Goal: Task Accomplishment & Management: Use online tool/utility

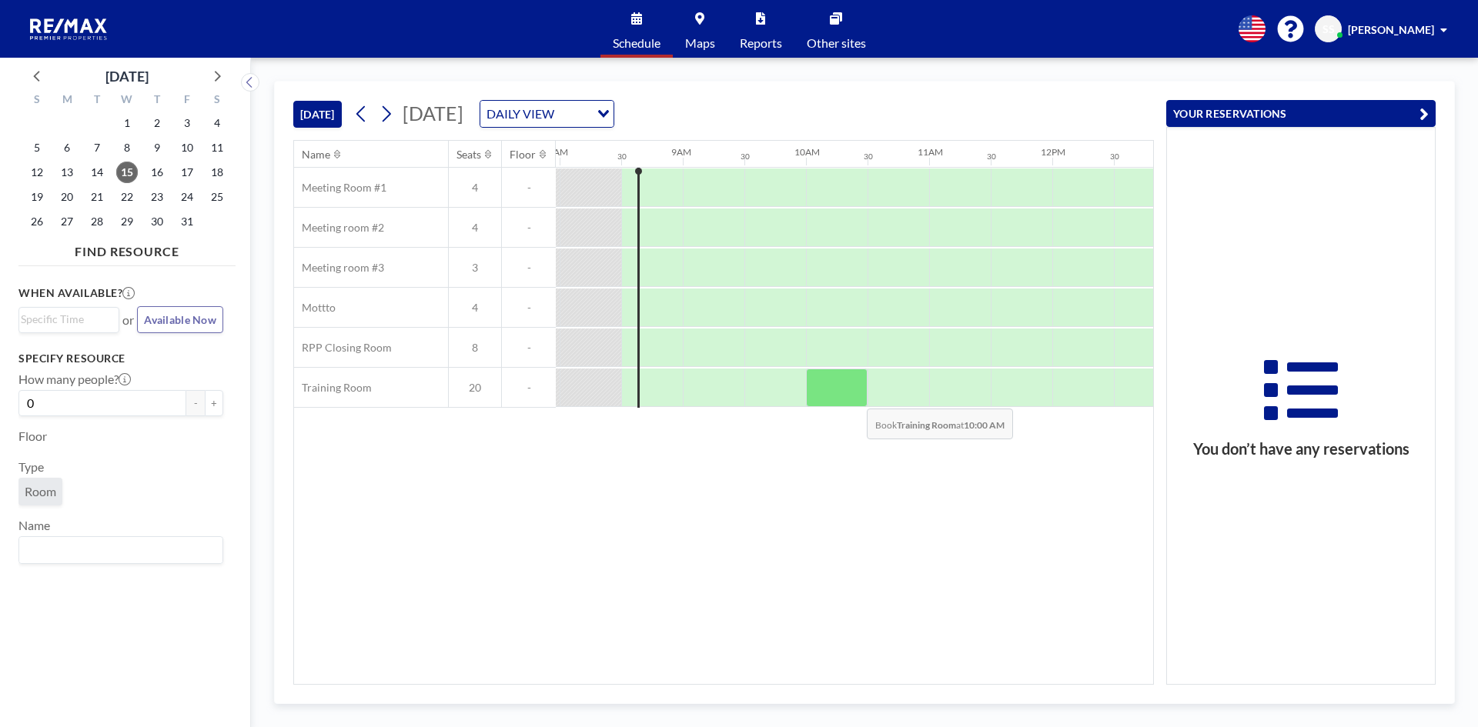
scroll to position [0, 985]
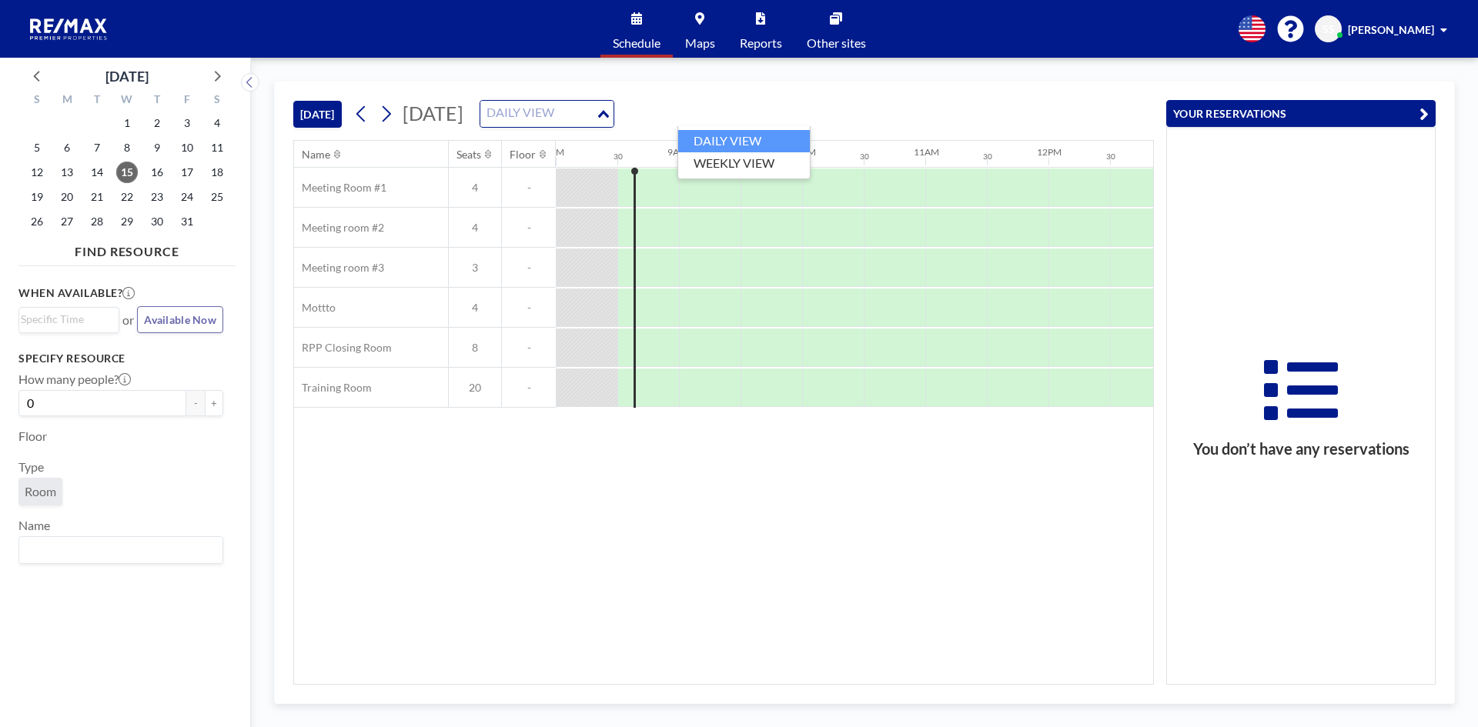
click at [596, 119] on div "DAILY VIEW" at bounding box center [537, 112] width 115 height 23
click at [765, 163] on li "WEEKLY VIEW" at bounding box center [744, 163] width 132 height 22
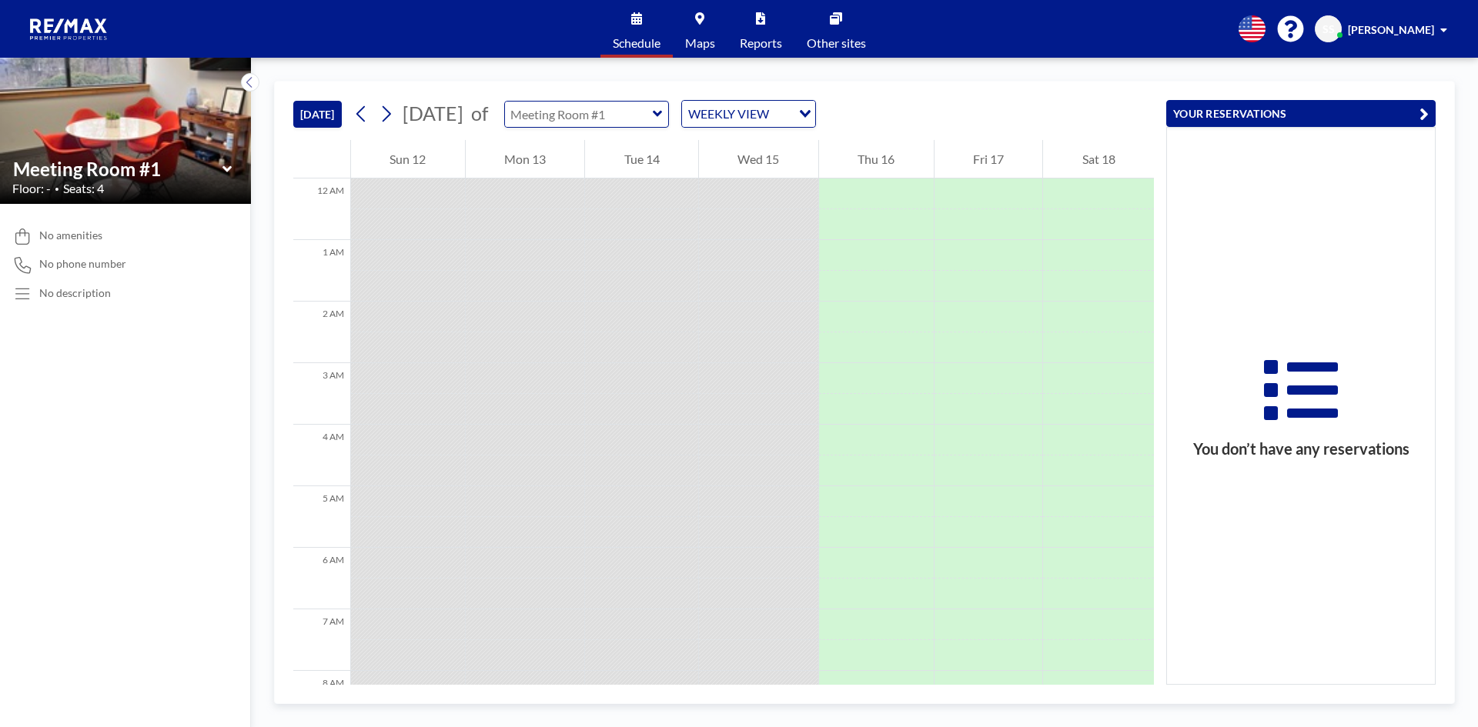
click at [649, 104] on input "text" at bounding box center [579, 114] width 148 height 25
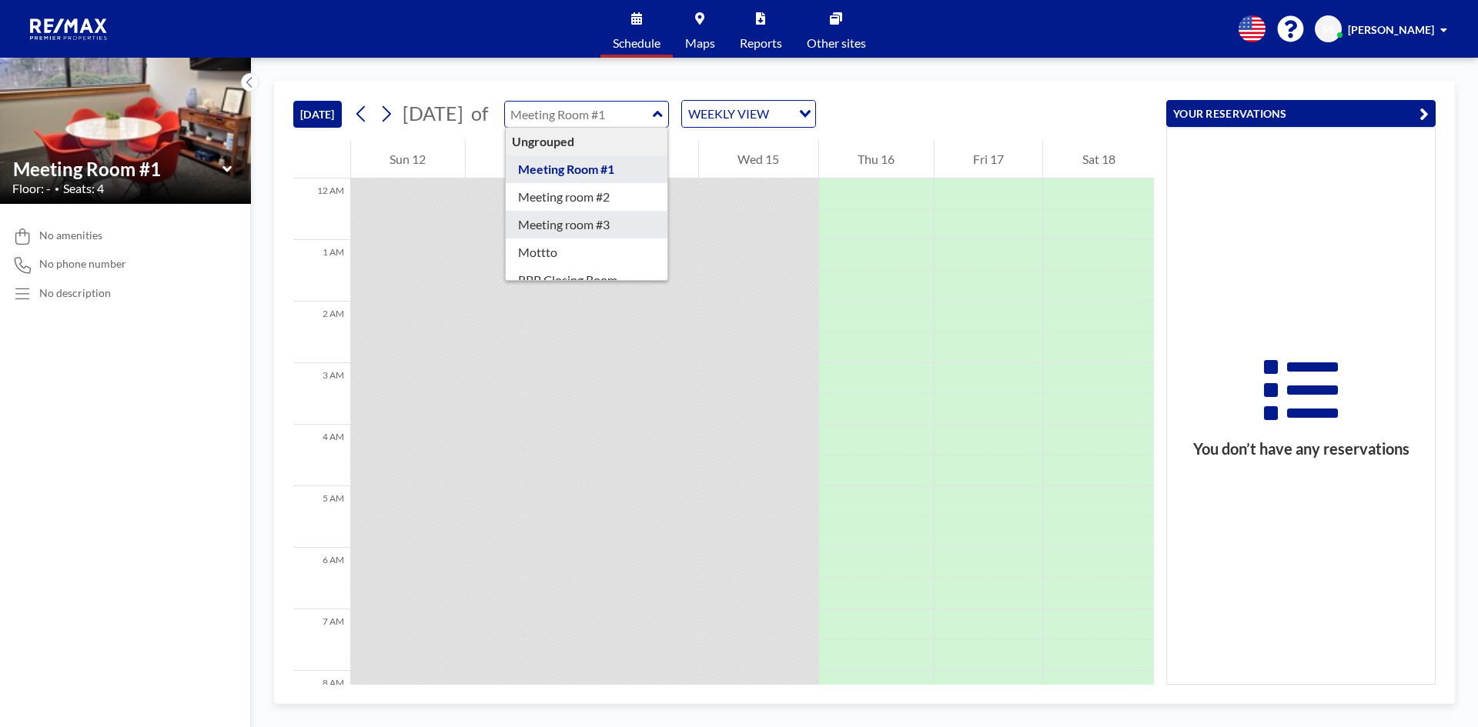
scroll to position [49, 0]
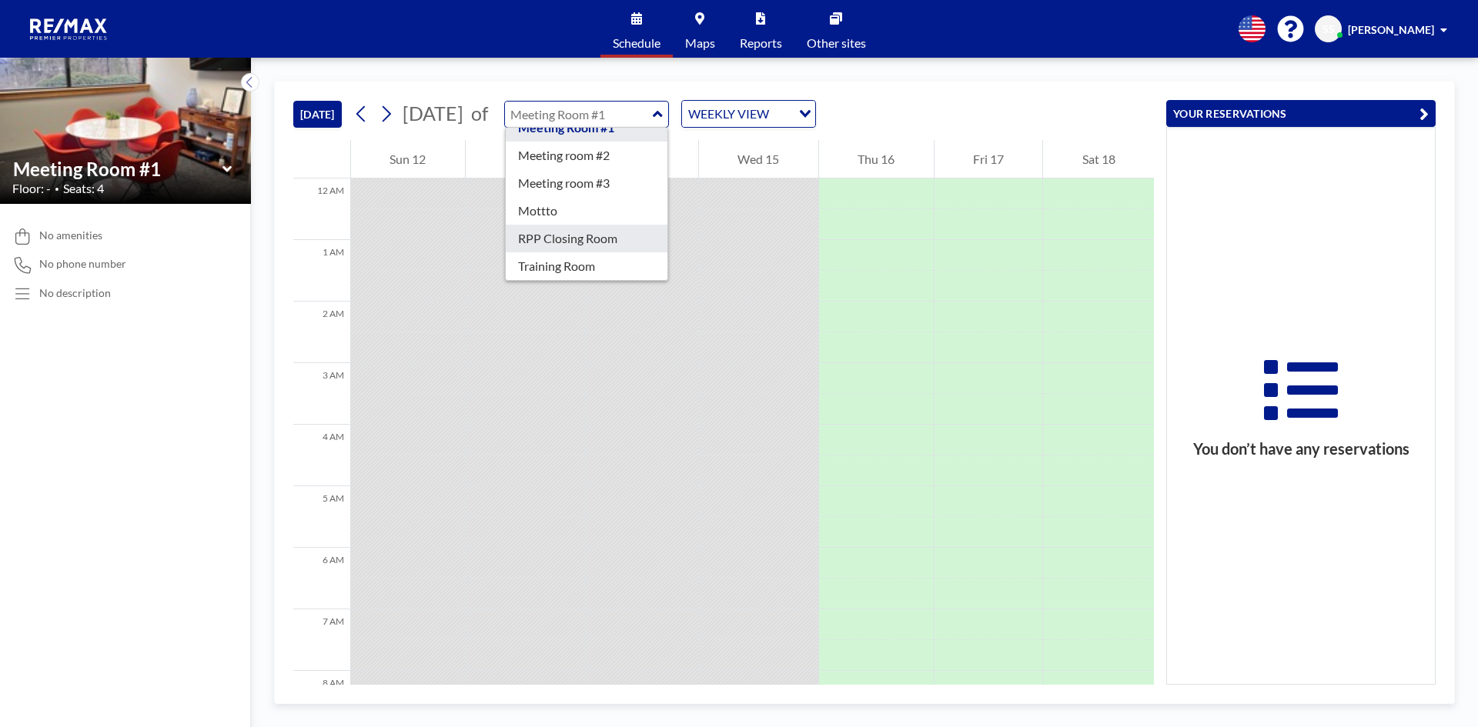
type input "RPP Closing Room"
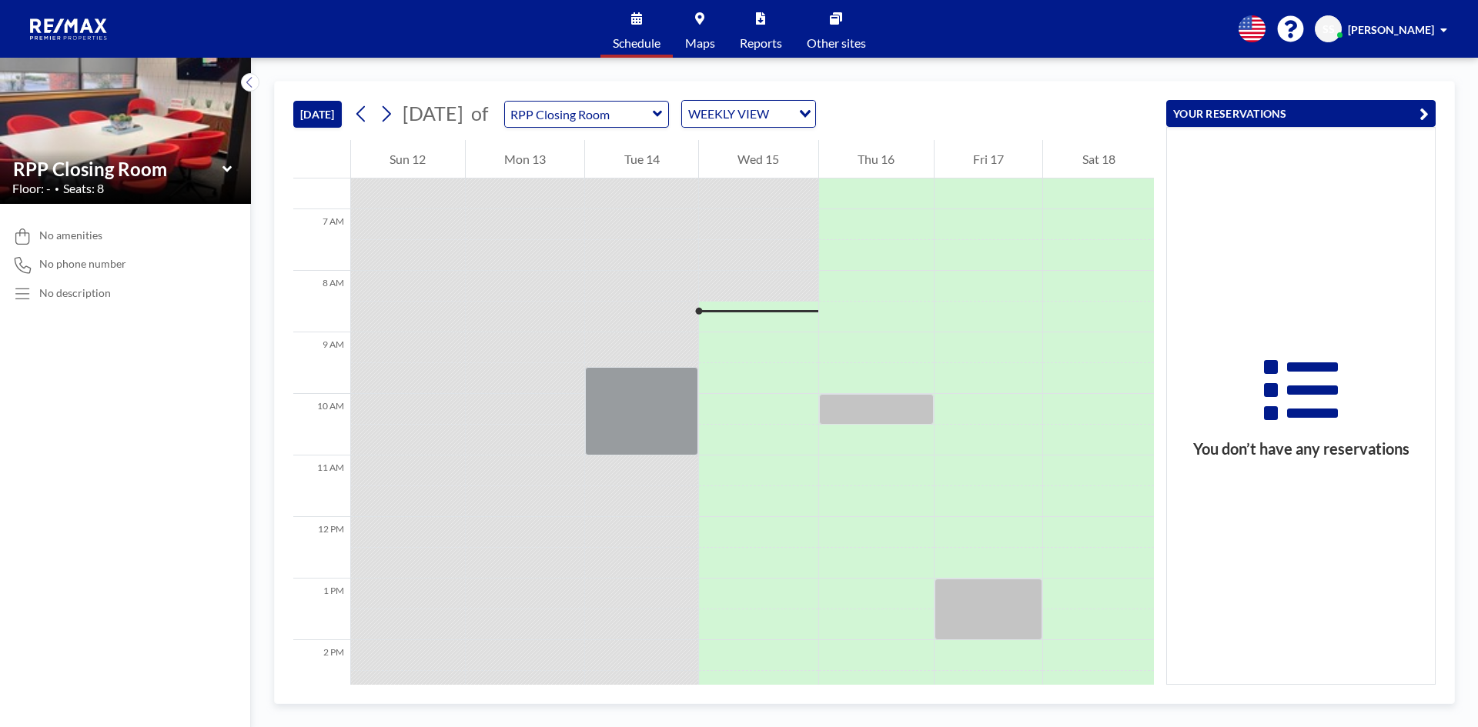
scroll to position [385, 0]
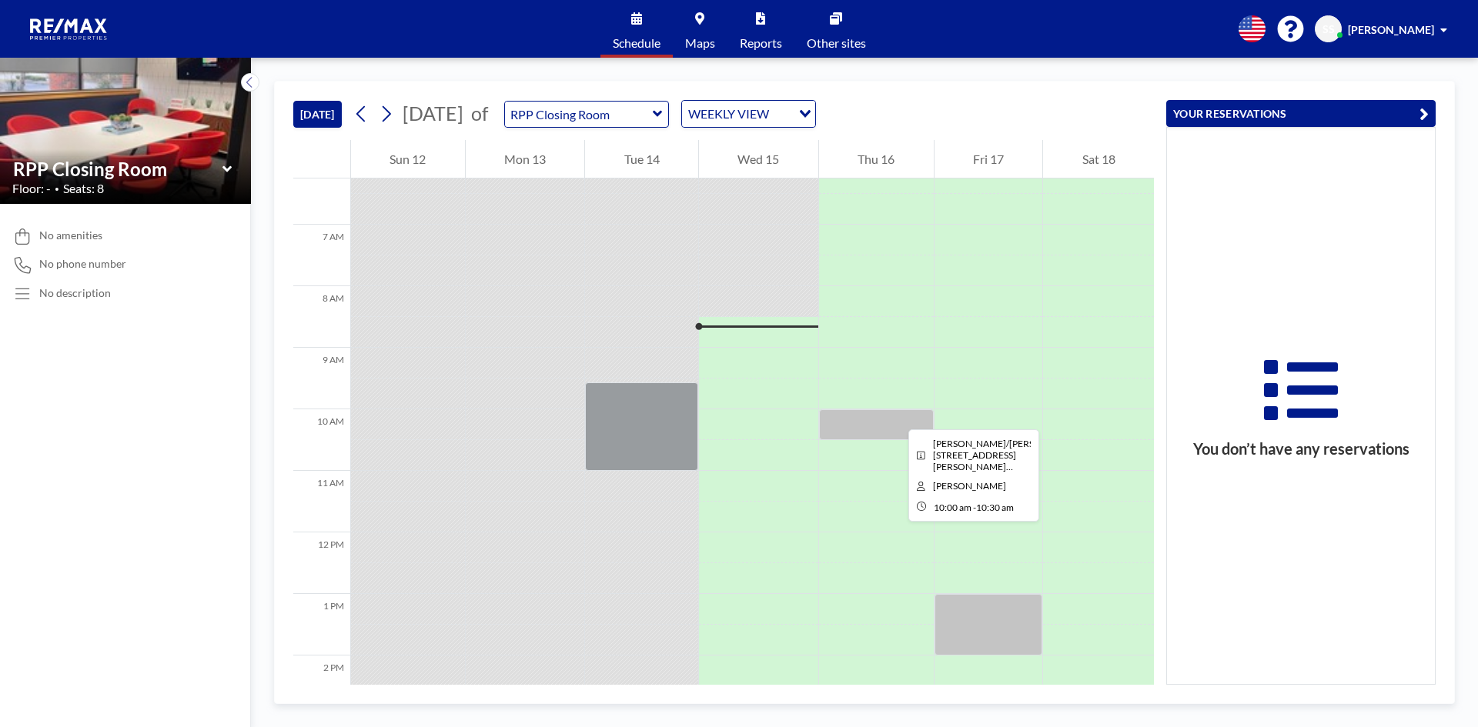
click at [896, 416] on div at bounding box center [876, 424] width 115 height 31
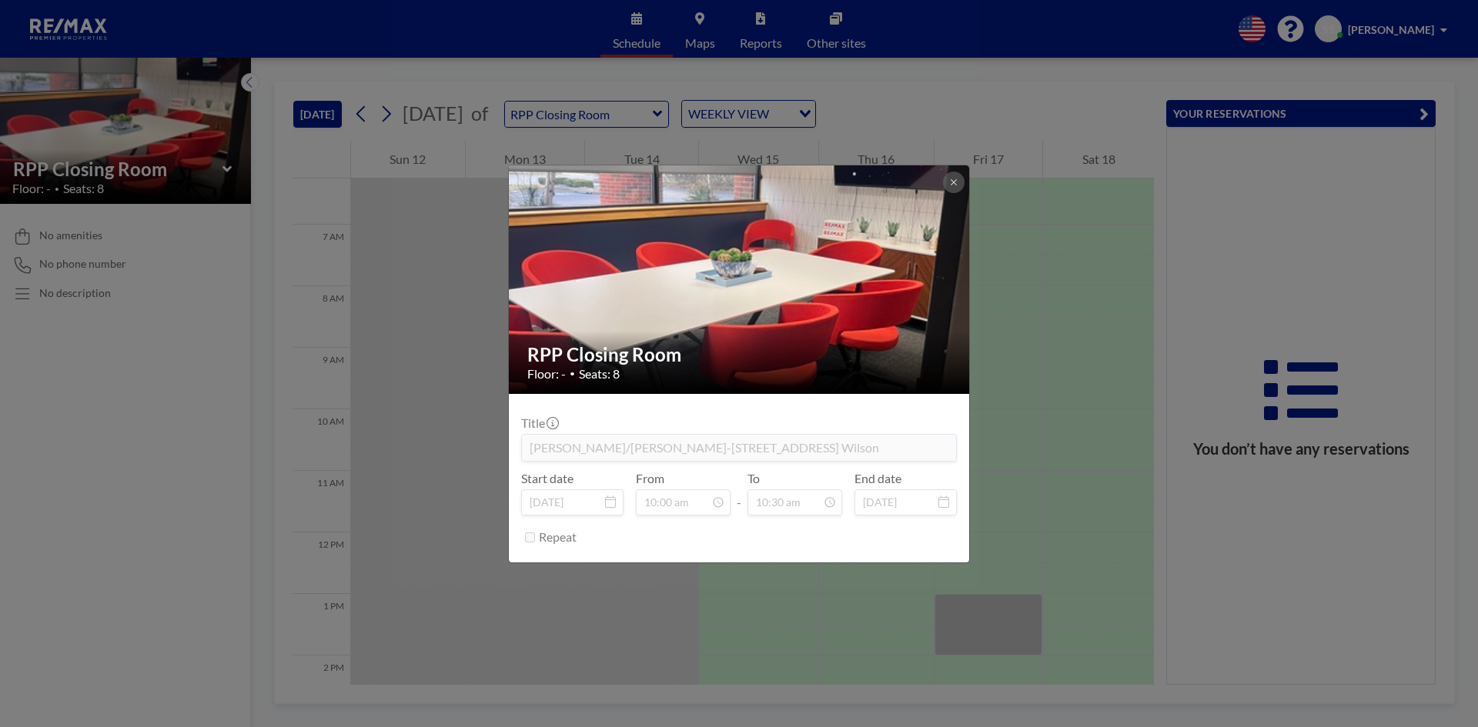
click at [1056, 503] on div "RPP Closing Room Floor: - • Seats: 8 Title [PERSON_NAME]/[PERSON_NAME]-[STREET_…" at bounding box center [739, 363] width 1478 height 727
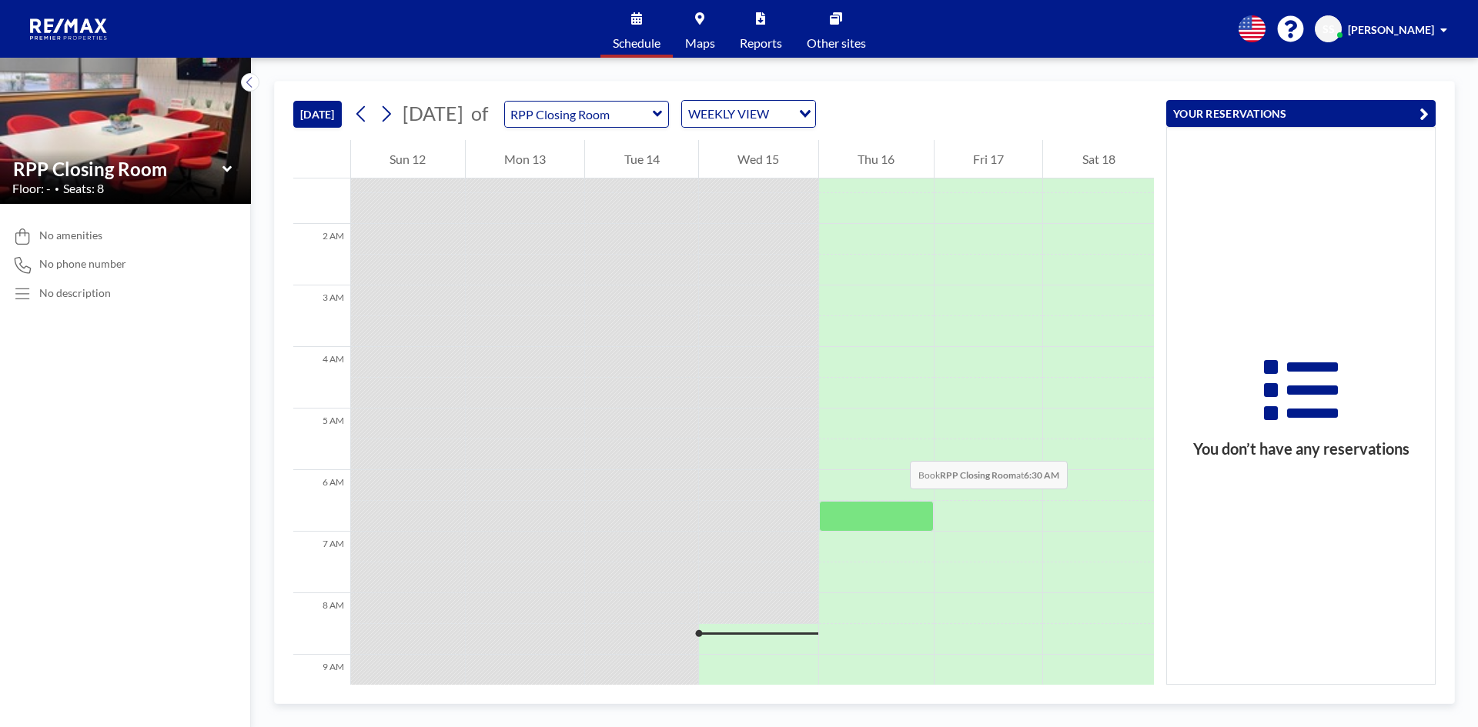
scroll to position [77, 0]
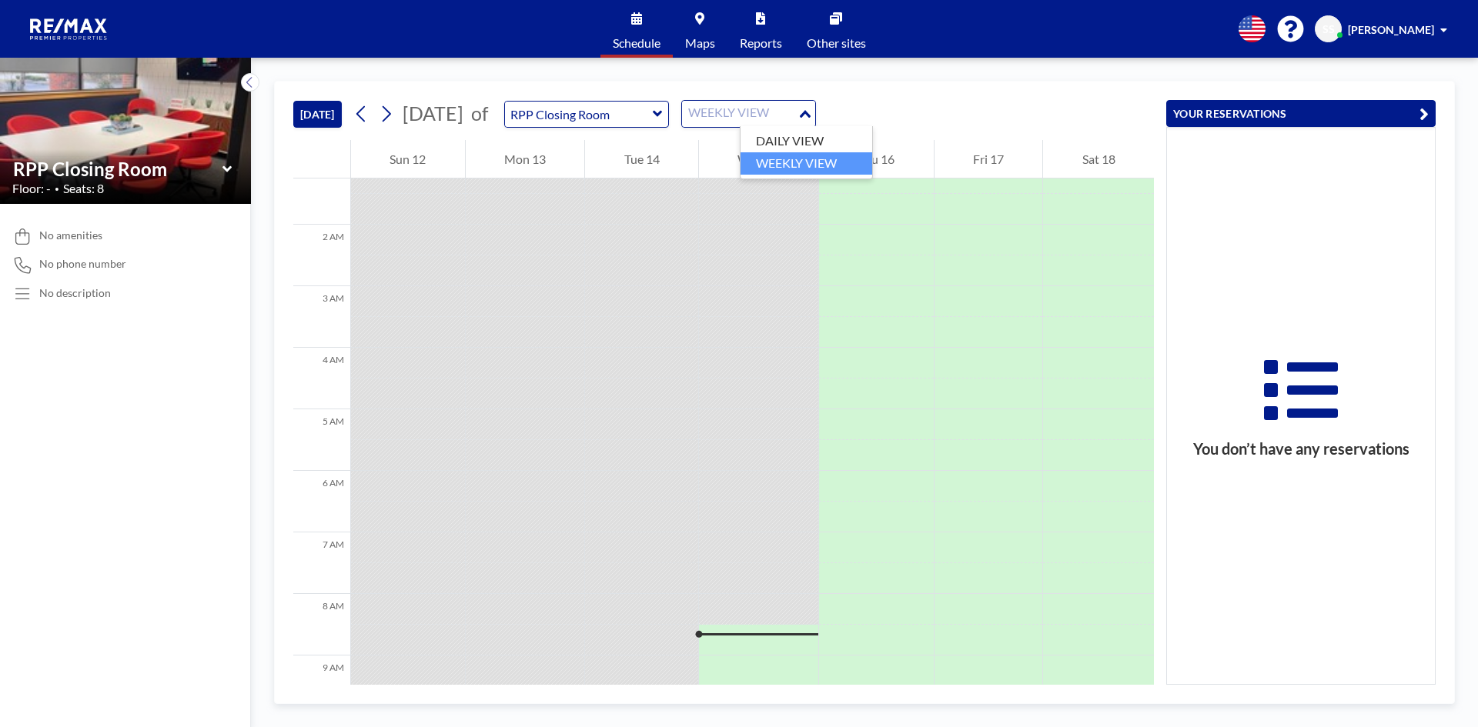
click at [786, 109] on div "WEEKLY VIEW" at bounding box center [739, 112] width 115 height 23
click at [791, 142] on li "DAILY VIEW" at bounding box center [806, 141] width 132 height 22
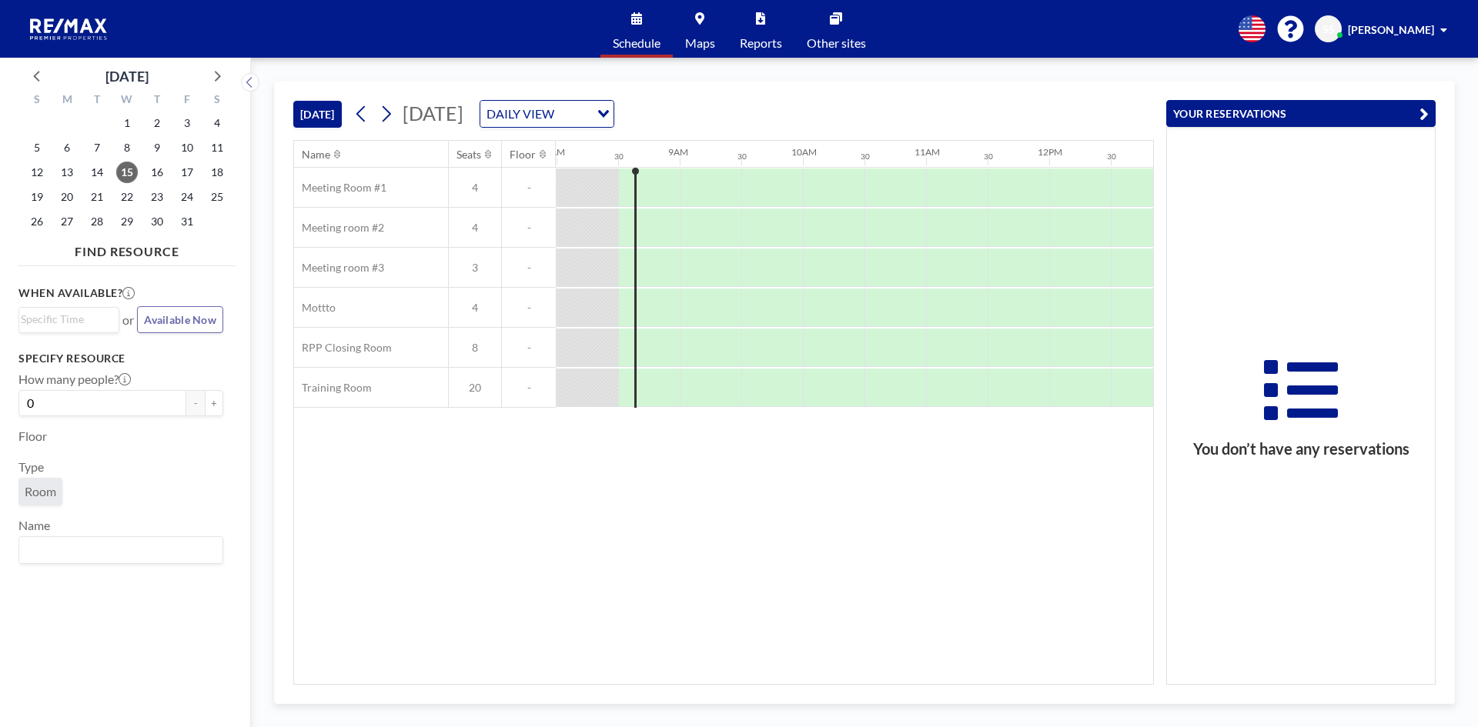
scroll to position [0, 985]
